Goal: Task Accomplishment & Management: Manage account settings

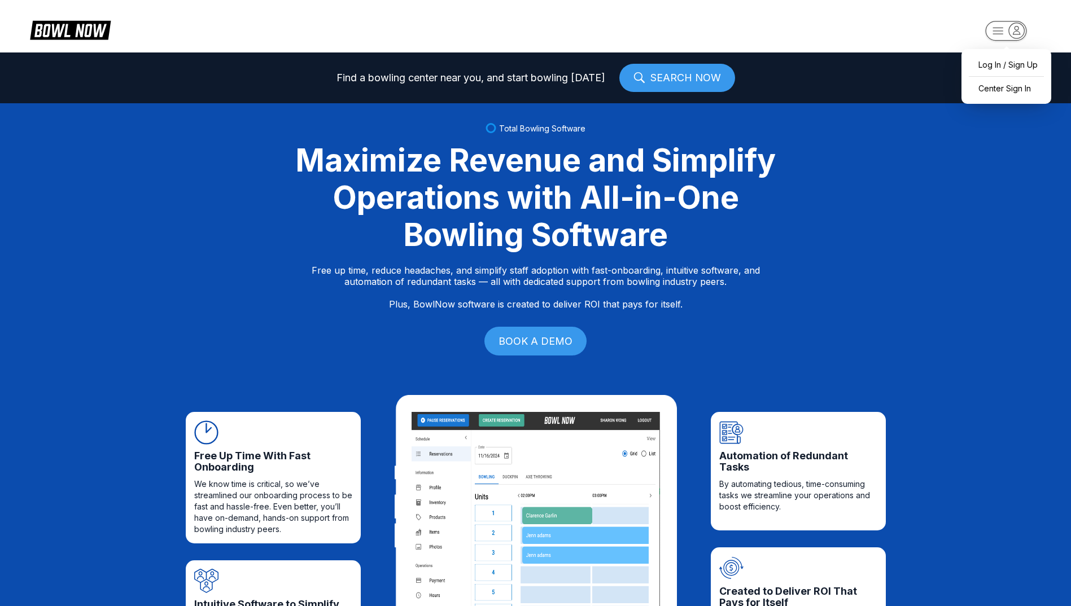
click at [1018, 30] on icon "button" at bounding box center [1016, 30] width 15 height 15
click at [1015, 89] on div "Center Sign In" at bounding box center [1006, 88] width 78 height 20
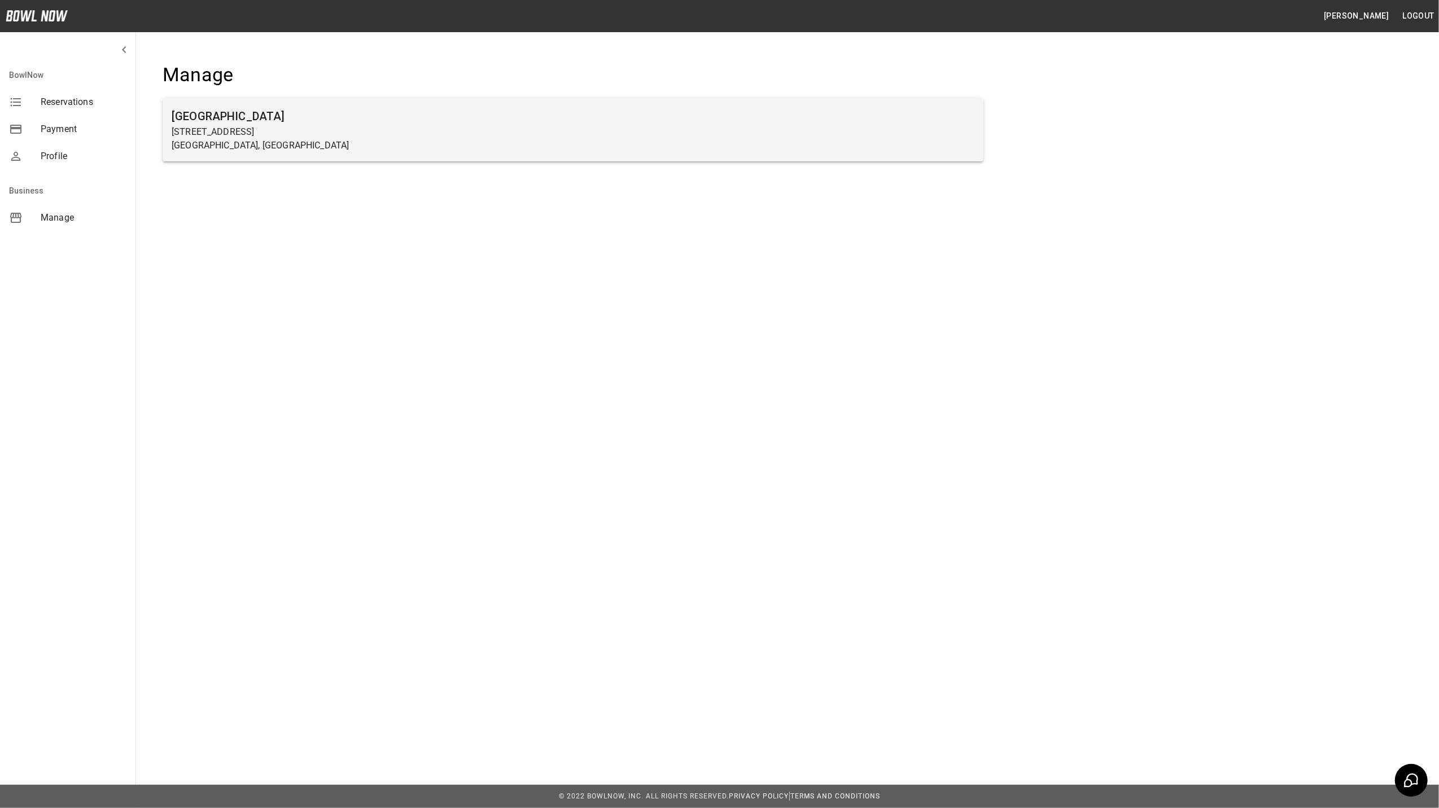
click at [209, 138] on p "[STREET_ADDRESS]" at bounding box center [573, 132] width 803 height 14
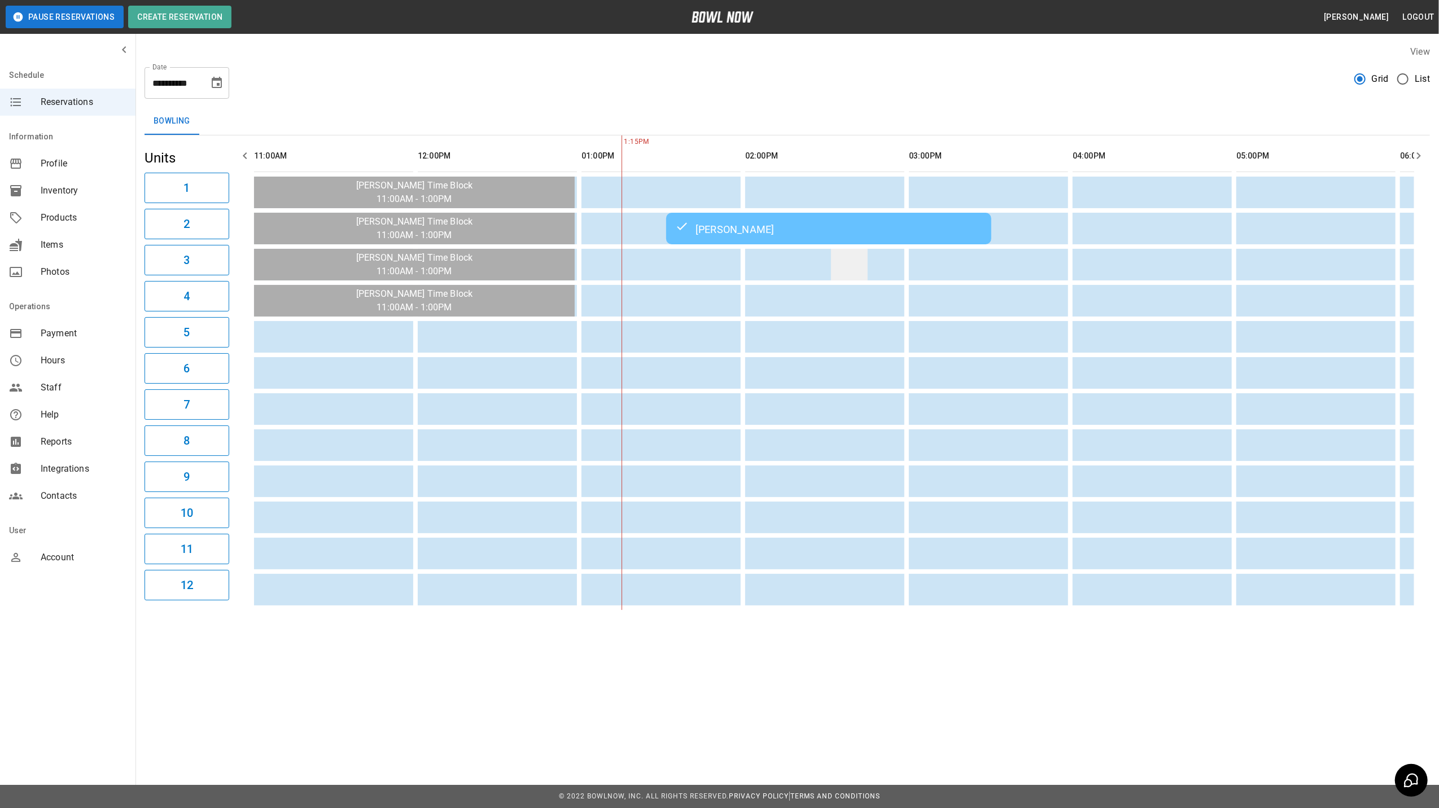
scroll to position [0, 327]
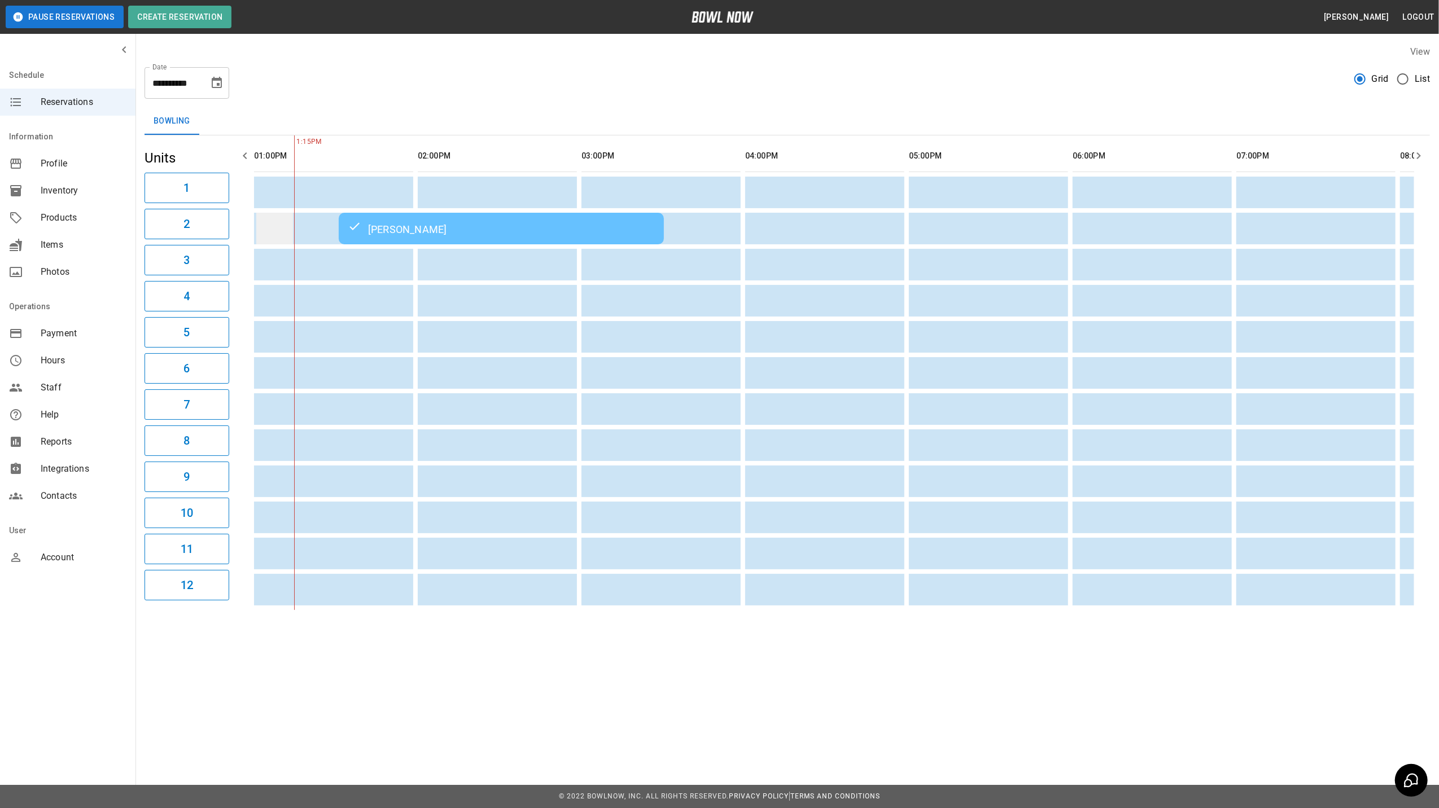
click at [274, 228] on td "sticky table" at bounding box center [274, 229] width 37 height 32
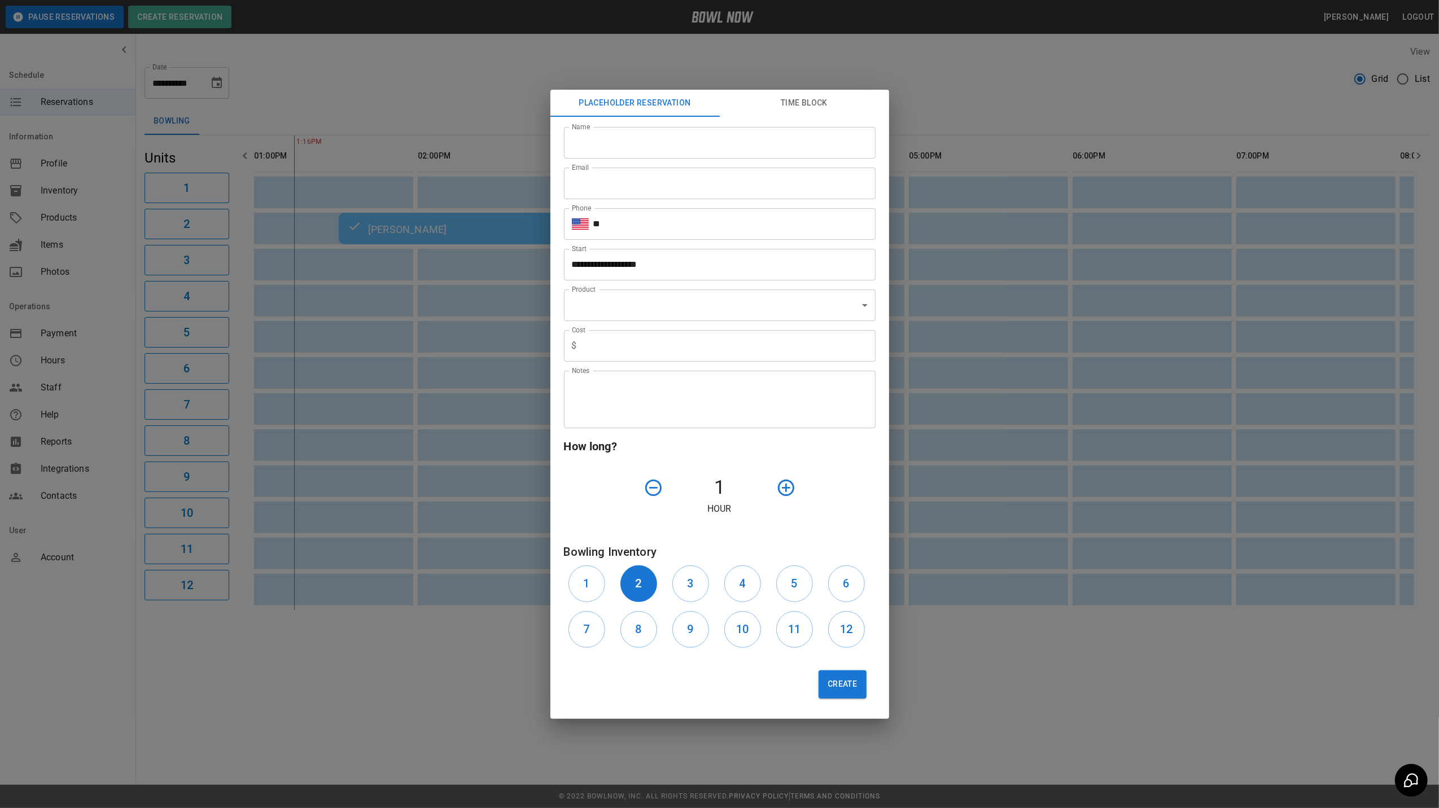
click at [926, 86] on div "**********" at bounding box center [719, 404] width 1439 height 808
